Goal: Information Seeking & Learning: Learn about a topic

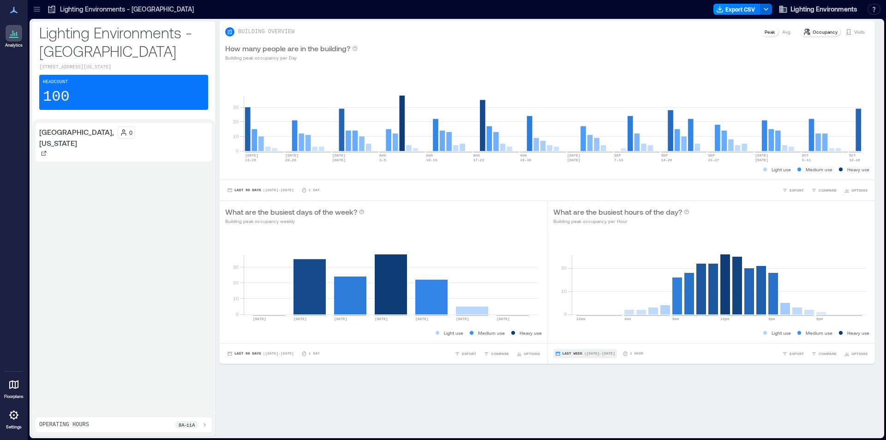
click at [571, 353] on span "Last Week" at bounding box center [572, 353] width 20 height 0
click at [574, 337] on span "Custom" at bounding box center [568, 336] width 20 height 6
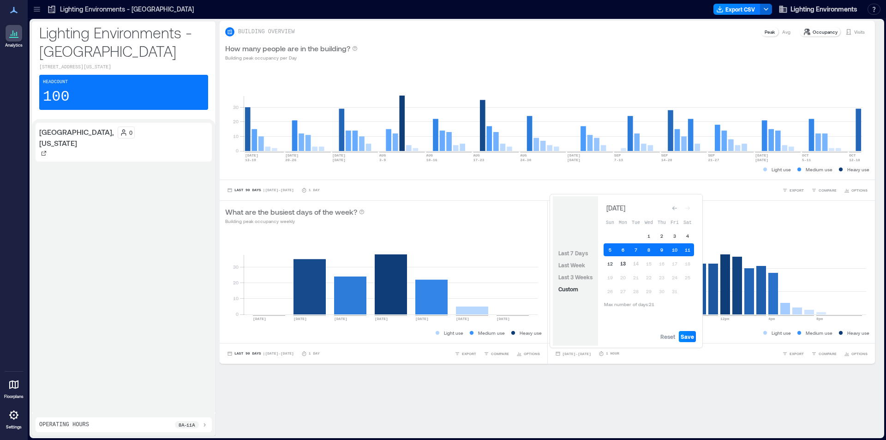
click at [621, 264] on button "13" at bounding box center [622, 263] width 13 height 13
click at [689, 335] on span "Save" at bounding box center [687, 336] width 13 height 7
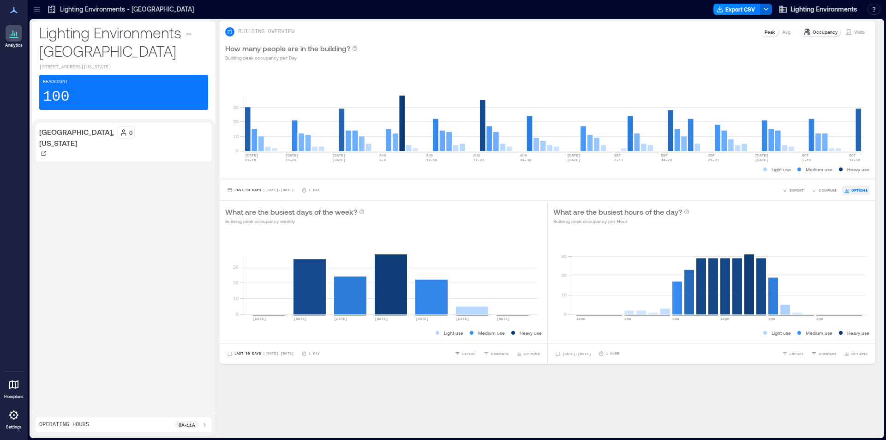
click at [851, 192] on span "OPTIONS" at bounding box center [859, 190] width 16 height 6
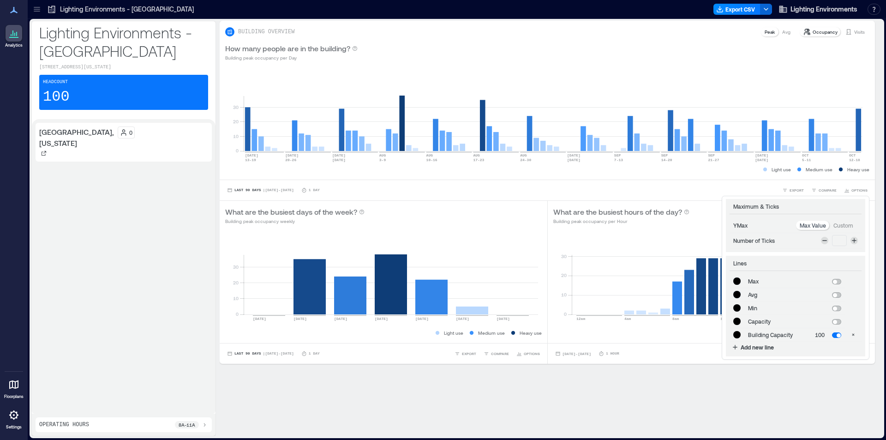
click at [658, 366] on div "**********" at bounding box center [551, 200] width 663 height 358
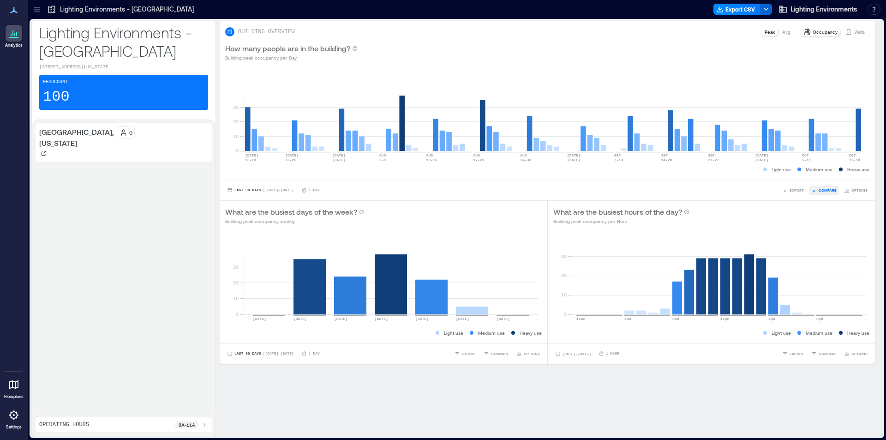
click at [825, 191] on span "COMPARE" at bounding box center [827, 190] width 18 height 6
click at [768, 167] on div "[GEOGRAPHIC_DATA], [US_STATE]" at bounding box center [767, 173] width 136 height 12
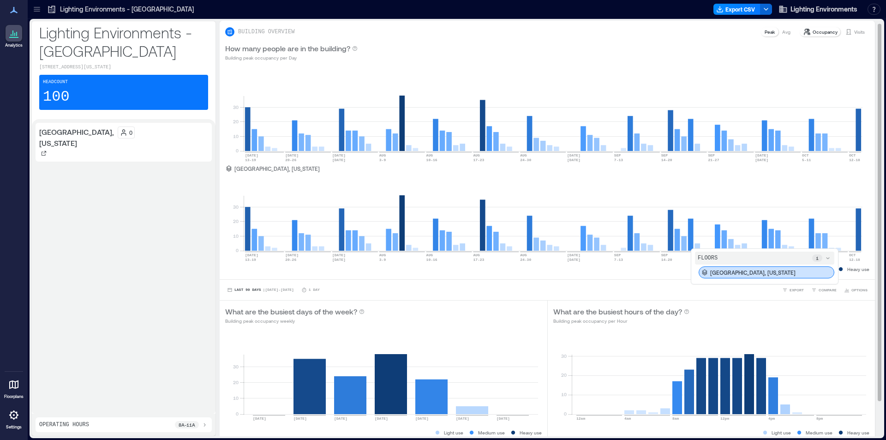
scroll to position [42, 0]
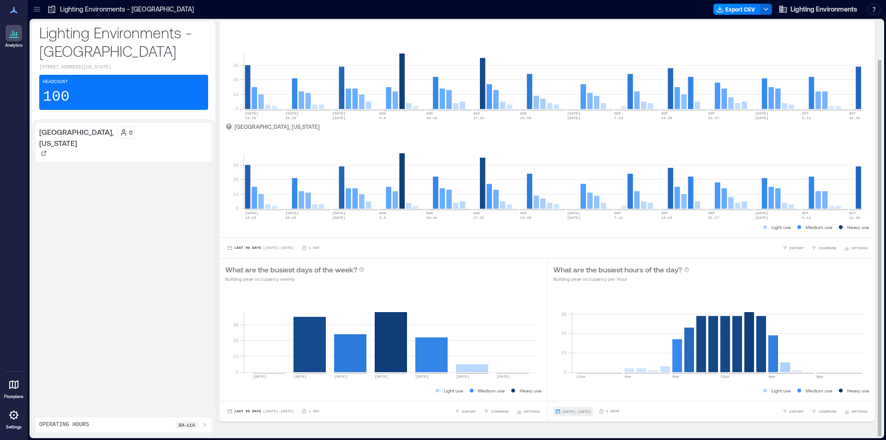
click at [580, 410] on span "[DATE] - [DATE]" at bounding box center [576, 411] width 29 height 4
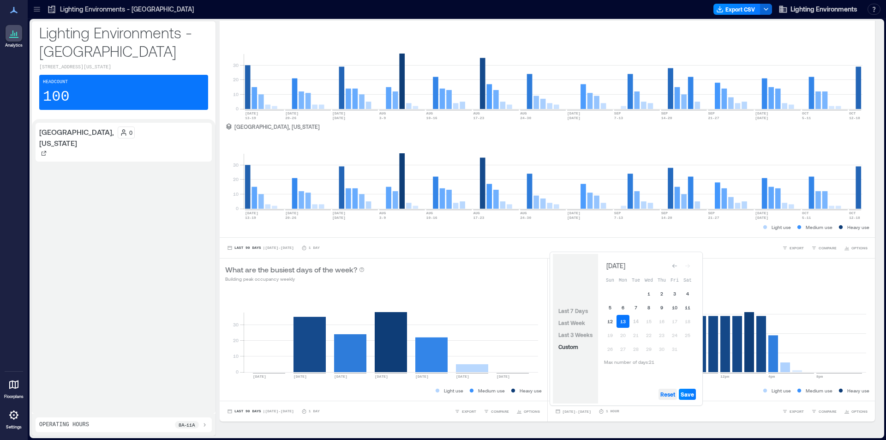
click at [671, 394] on span "Reset" at bounding box center [667, 393] width 15 height 7
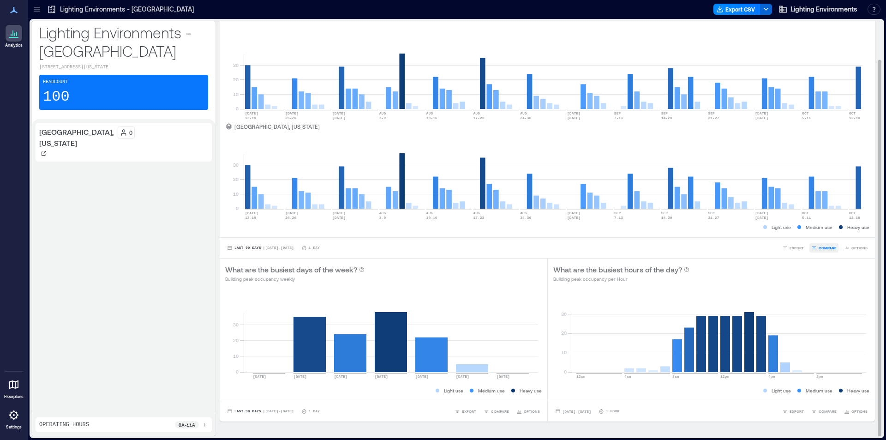
click at [823, 246] on span "COMPARE" at bounding box center [827, 248] width 18 height 6
click at [791, 246] on span "EXPORT" at bounding box center [796, 248] width 14 height 6
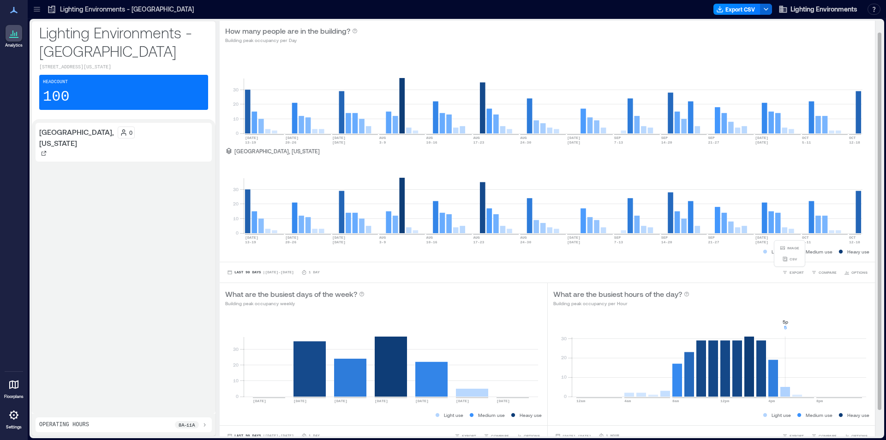
scroll to position [0, 0]
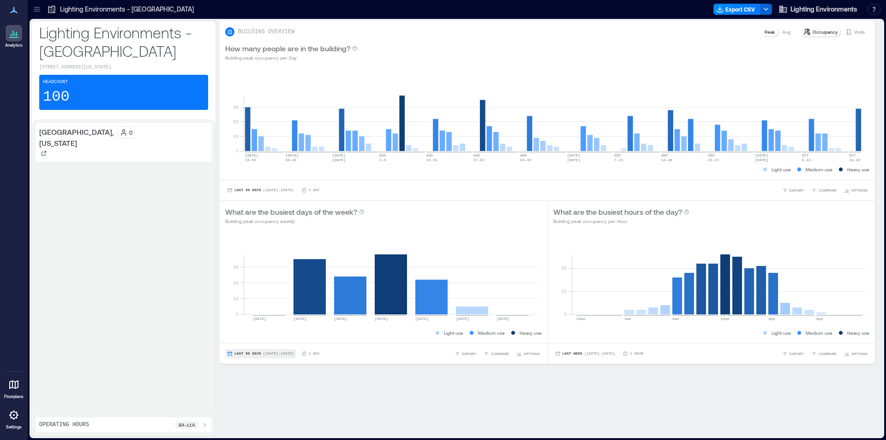
click at [243, 353] on span "Last 90 Days" at bounding box center [247, 353] width 27 height 0
click at [243, 336] on span "Custom" at bounding box center [244, 336] width 20 height 6
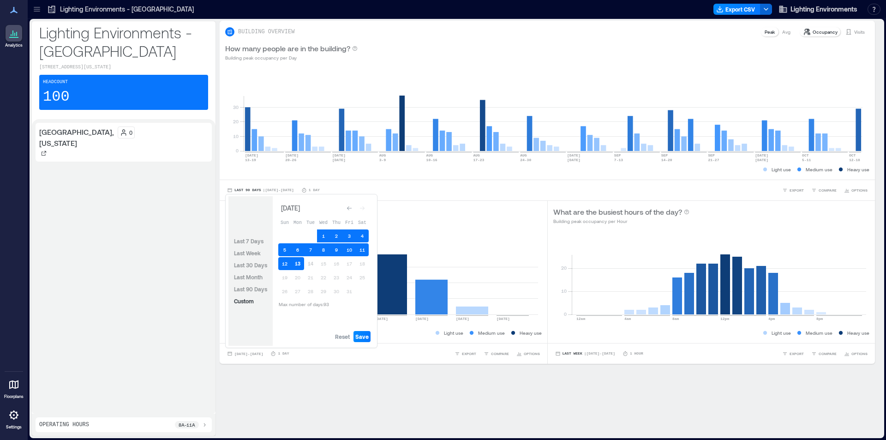
click at [299, 264] on button "13" at bounding box center [297, 263] width 13 height 13
click at [362, 335] on span "Save" at bounding box center [361, 336] width 13 height 7
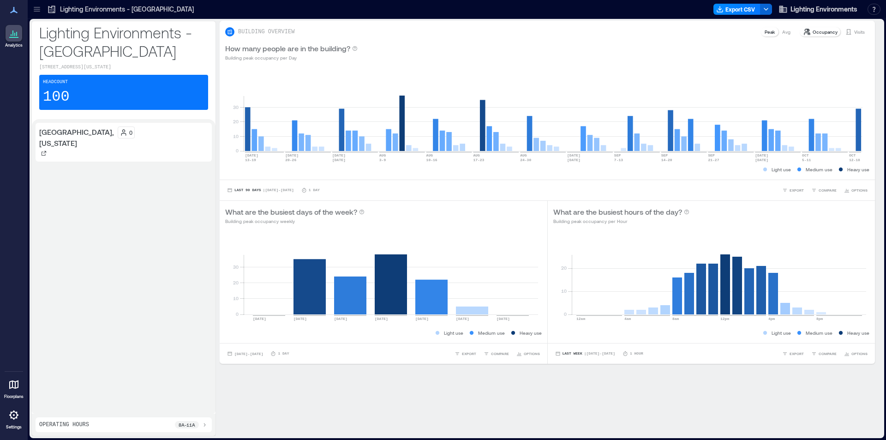
click at [47, 139] on p "[GEOGRAPHIC_DATA], [US_STATE]" at bounding box center [76, 137] width 75 height 22
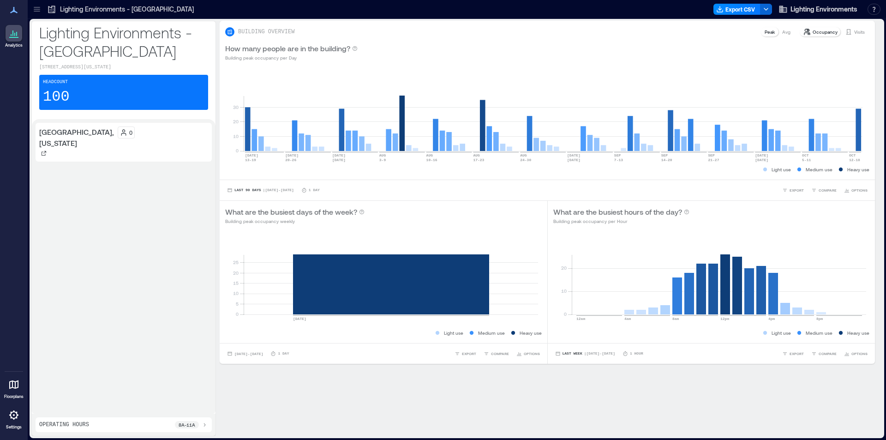
click at [55, 132] on p "[GEOGRAPHIC_DATA], [US_STATE]" at bounding box center [76, 137] width 75 height 22
click at [82, 86] on div "Headcount 100" at bounding box center [123, 92] width 169 height 35
click at [113, 66] on p "[STREET_ADDRESS][US_STATE]" at bounding box center [123, 67] width 169 height 7
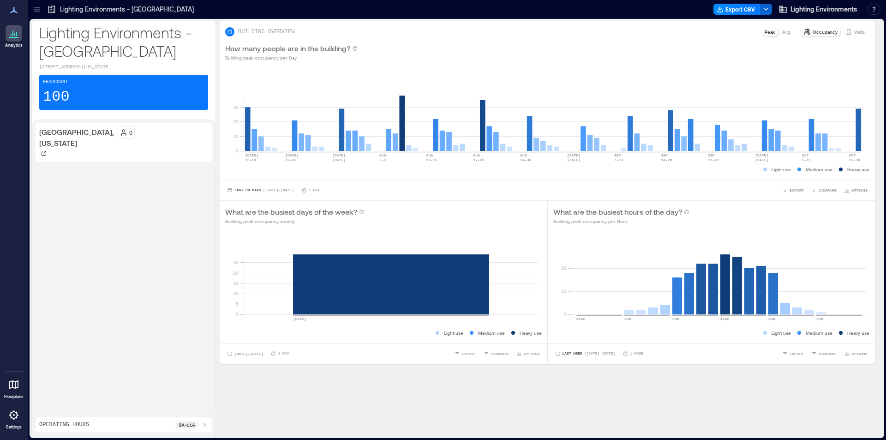
click at [32, 8] on icon at bounding box center [36, 9] width 9 height 9
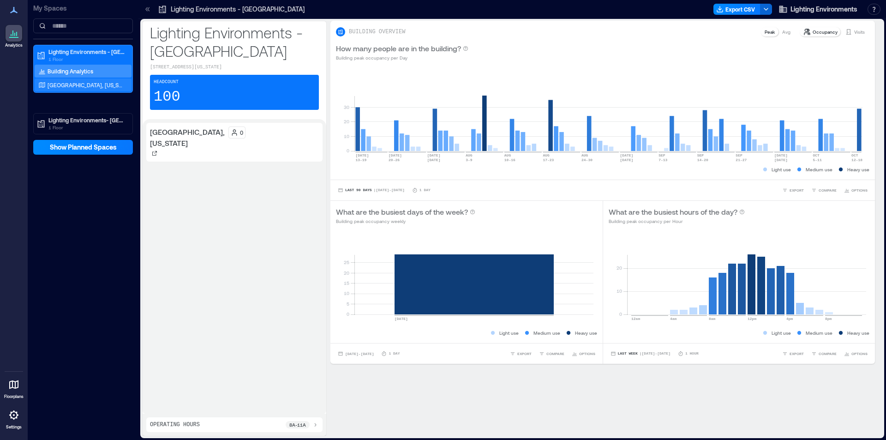
click at [78, 84] on p "[GEOGRAPHIC_DATA], [US_STATE]" at bounding box center [86, 84] width 77 height 7
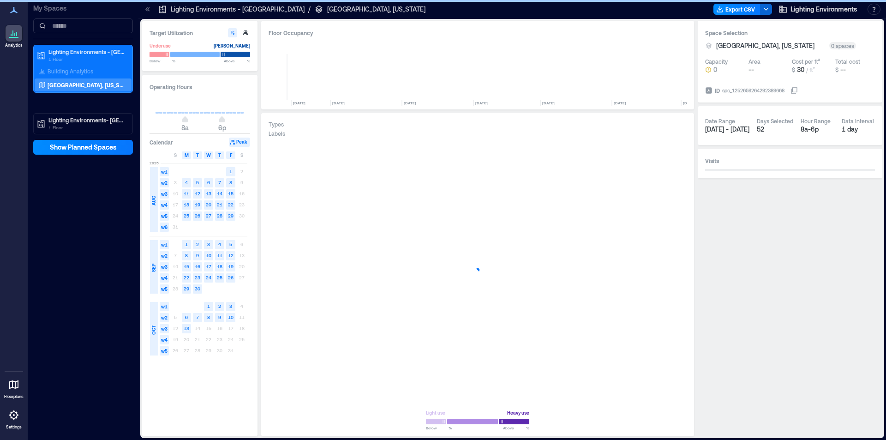
scroll to position [0, 1221]
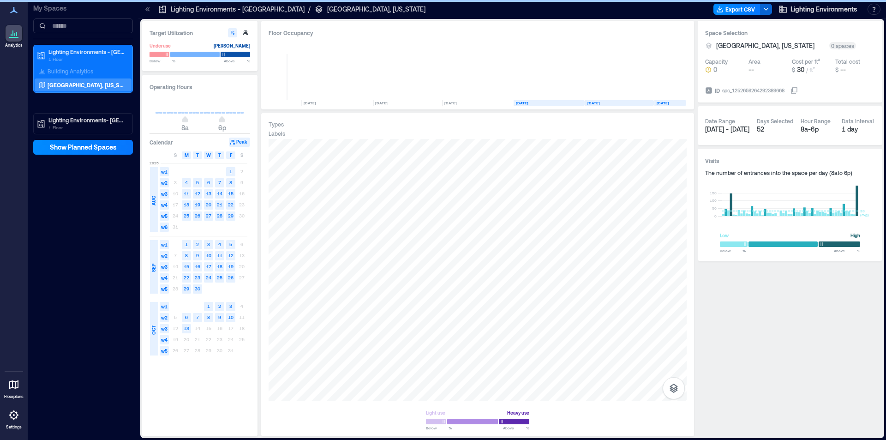
click at [12, 10] on icon at bounding box center [13, 10] width 11 height 11
click at [14, 30] on icon at bounding box center [13, 33] width 11 height 11
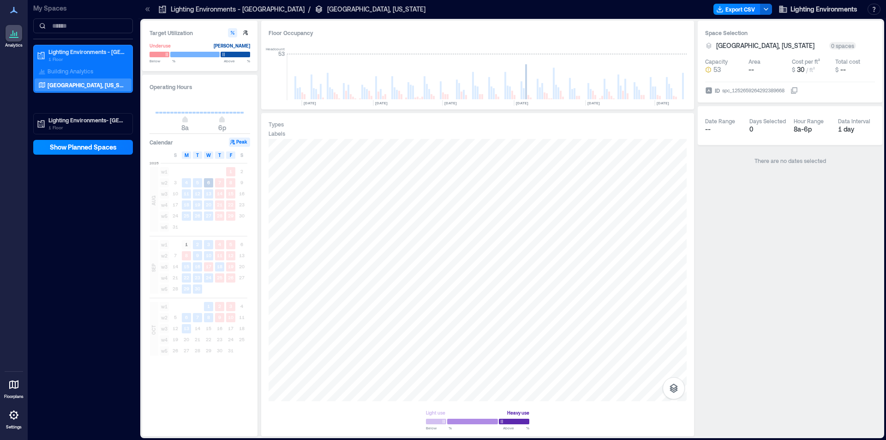
click at [14, 35] on icon at bounding box center [13, 33] width 11 height 11
click at [70, 68] on p "Building Analytics" at bounding box center [71, 70] width 46 height 7
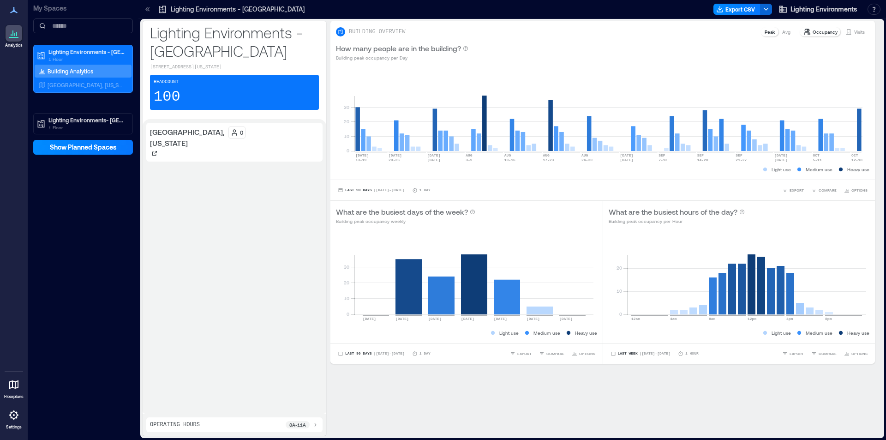
click at [13, 10] on icon at bounding box center [13, 10] width 11 height 11
click at [149, 9] on icon at bounding box center [148, 9] width 2 height 4
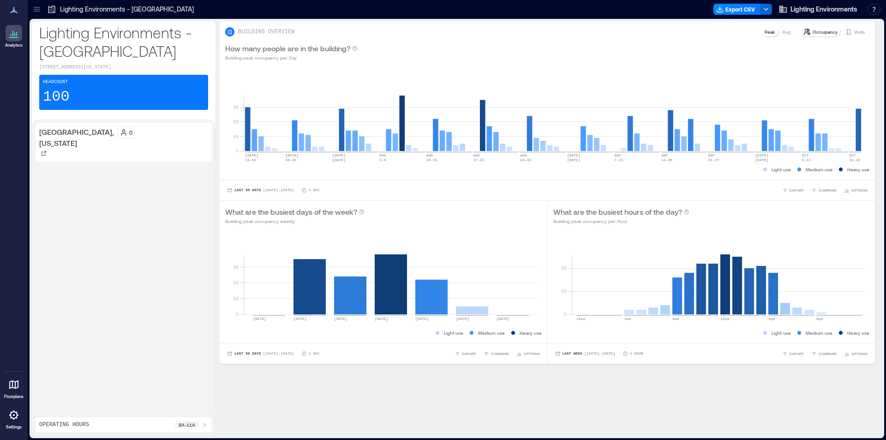
click at [56, 145] on p "[GEOGRAPHIC_DATA], [US_STATE]" at bounding box center [76, 137] width 75 height 22
